Goal: Go to known website: Access a specific website the user already knows

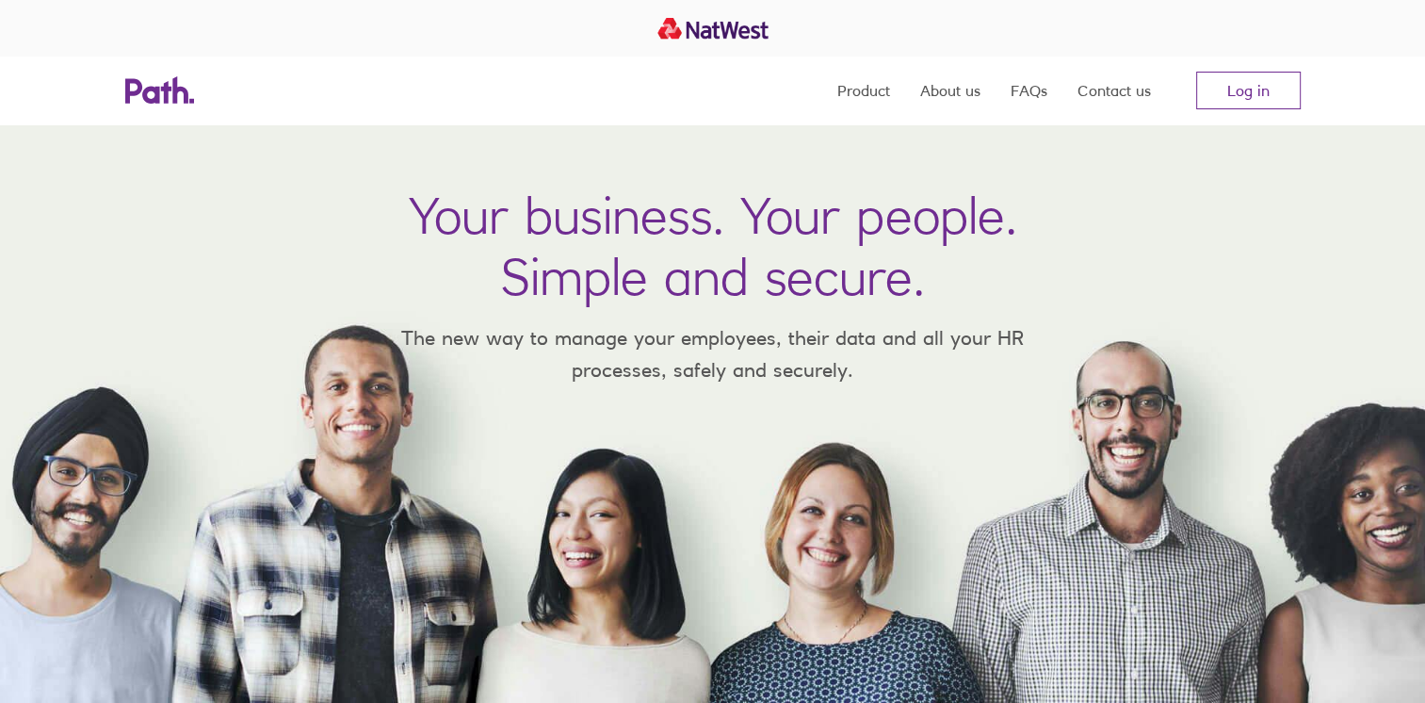
click at [1281, 67] on nav "Product About us FAQs Contact us Log in" at bounding box center [1068, 91] width 463 height 68
click at [1275, 93] on link "Log in" at bounding box center [1248, 91] width 105 height 38
